Goal: Find specific page/section

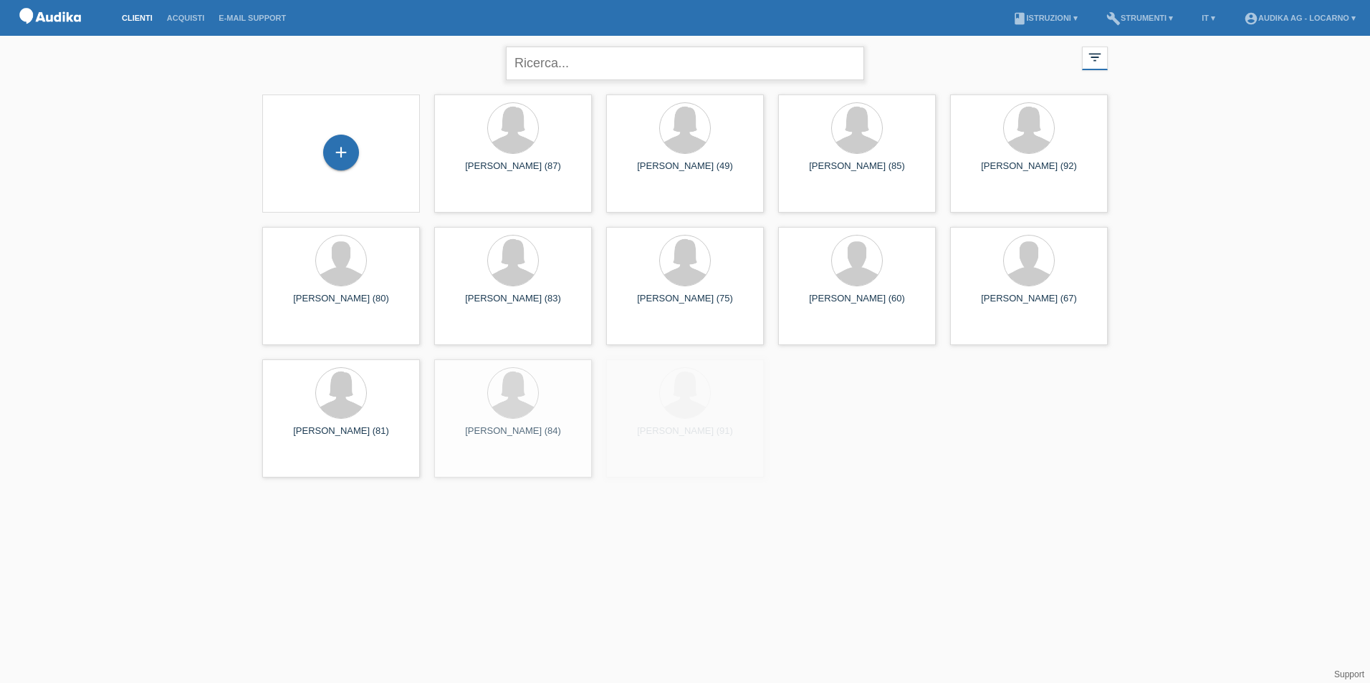
click at [577, 59] on input "text" at bounding box center [685, 64] width 358 height 34
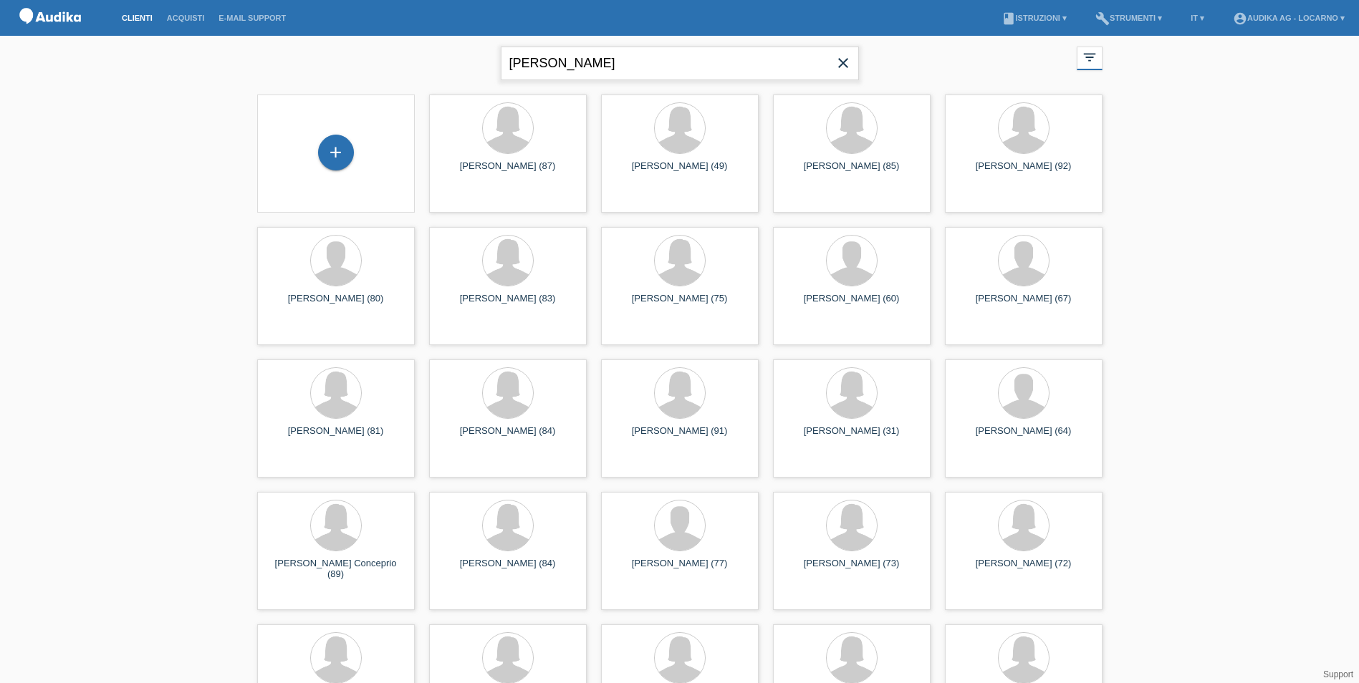
type input "[PERSON_NAME]"
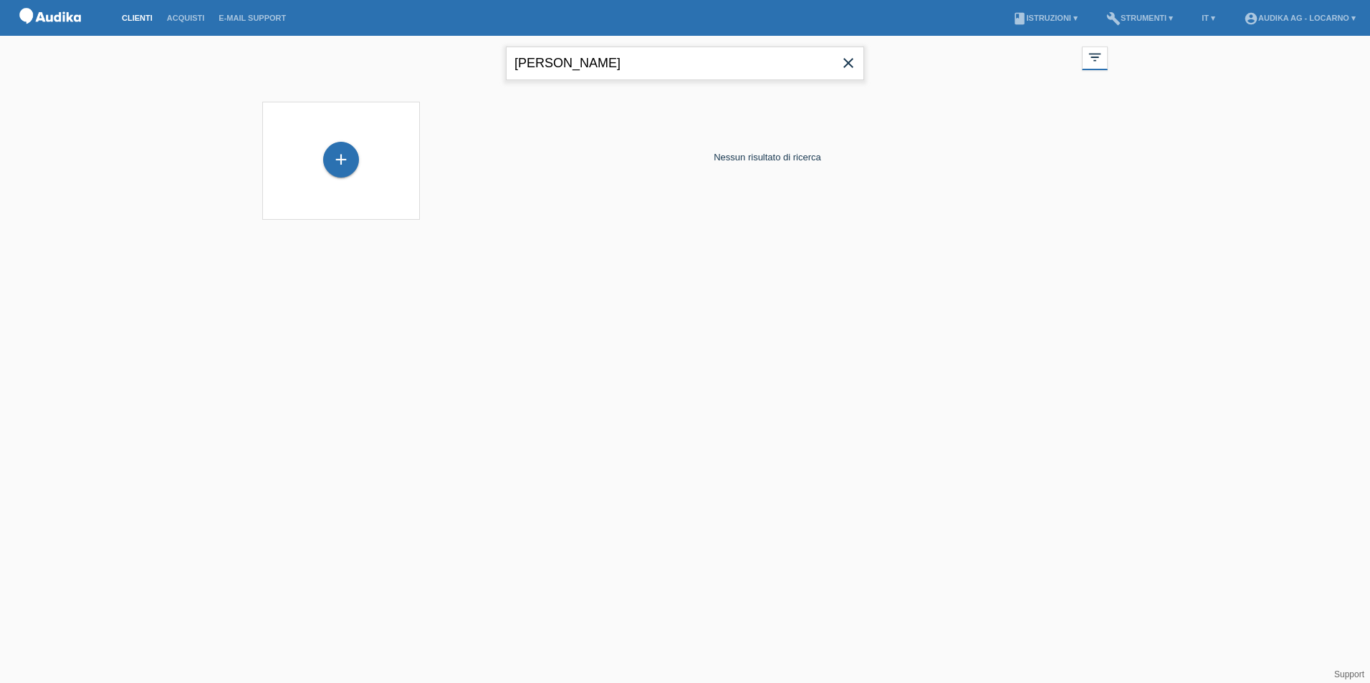
drag, startPoint x: 572, startPoint y: 64, endPoint x: 513, endPoint y: 69, distance: 59.7
click at [513, 69] on input "[PERSON_NAME]" at bounding box center [685, 64] width 358 height 34
click at [138, 17] on link "Clienti" at bounding box center [137, 18] width 45 height 9
